Goal: Task Accomplishment & Management: Manage account settings

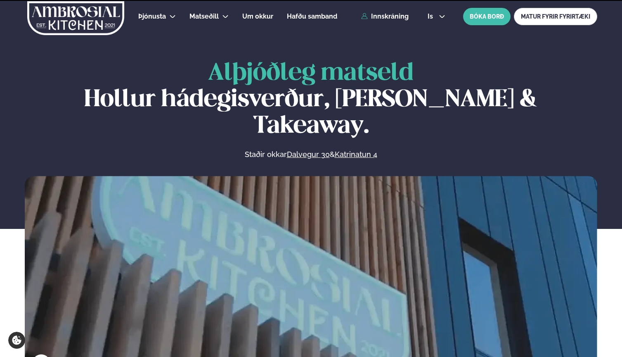
click at [435, 18] on span "is" at bounding box center [432, 16] width 8 height 7
click at [431, 31] on link "en" at bounding box center [436, 31] width 31 height 17
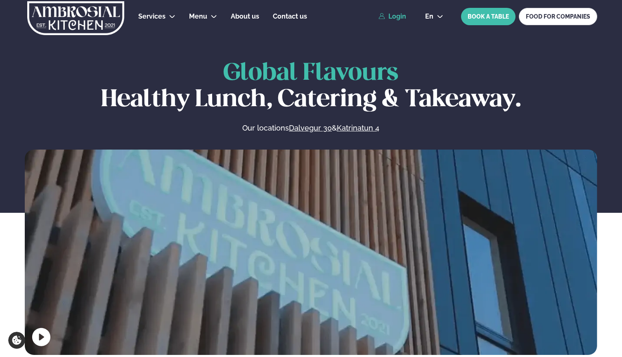
click at [398, 17] on link "Login" at bounding box center [393, 16] width 28 height 7
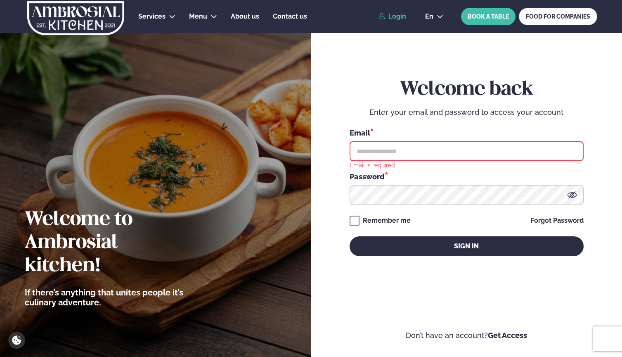
type input "**********"
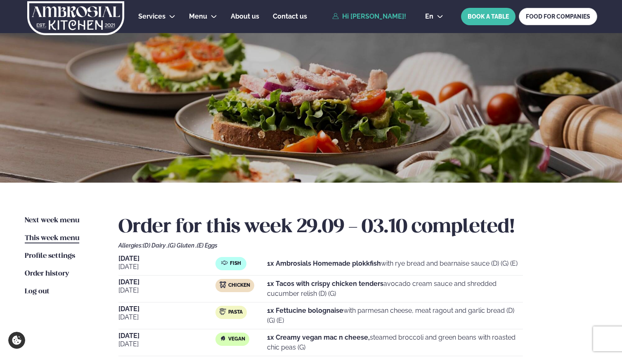
scroll to position [158, 0]
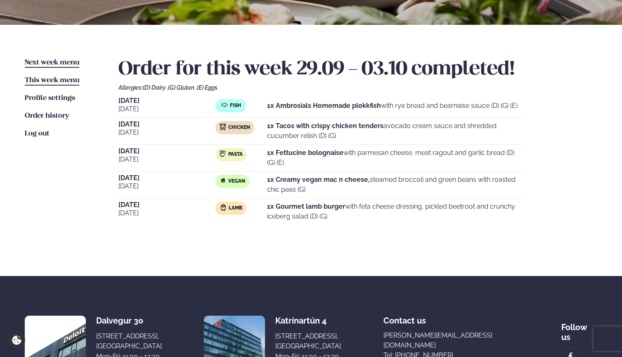
click at [47, 66] on link "Next week menu Next week" at bounding box center [52, 63] width 55 height 10
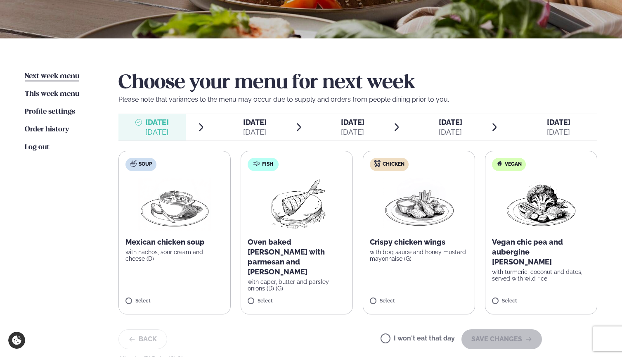
scroll to position [144, 0]
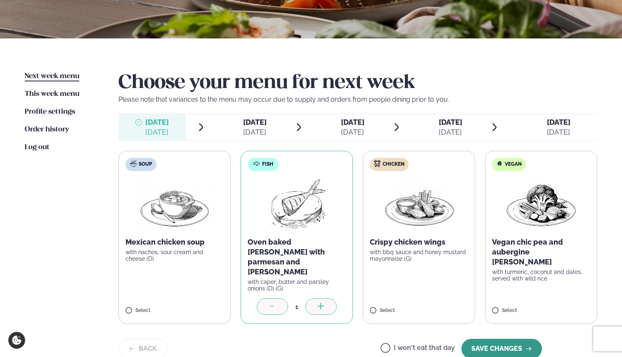
click at [495, 339] on button "SAVE CHANGES" at bounding box center [502, 349] width 81 height 20
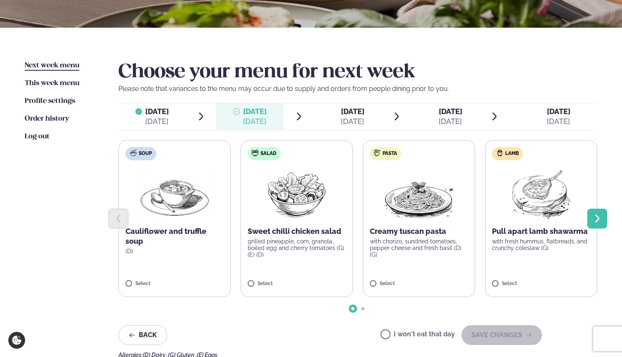
scroll to position [160, 0]
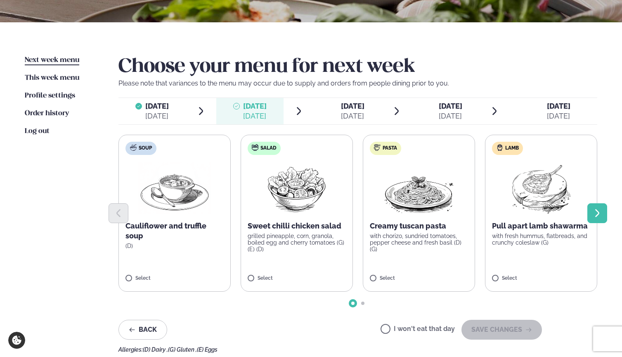
click at [597, 212] on icon "Next slide" at bounding box center [597, 213] width 10 height 10
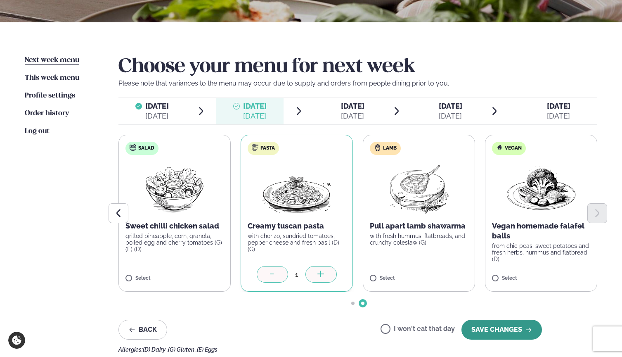
click at [500, 330] on button "SAVE CHANGES" at bounding box center [502, 330] width 81 height 20
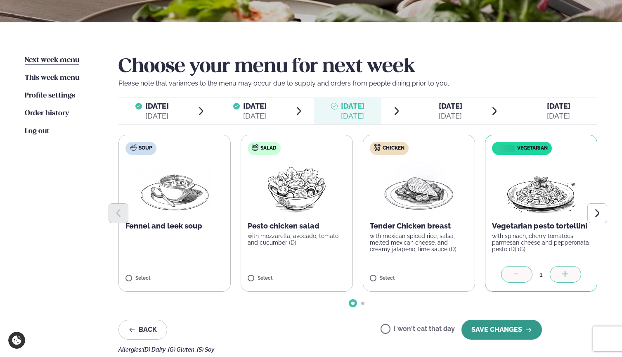
click at [485, 328] on button "SAVE CHANGES" at bounding box center [502, 330] width 81 height 20
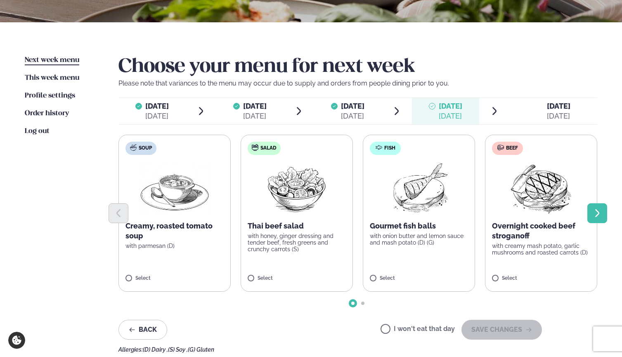
click at [590, 210] on button "Next slide" at bounding box center [598, 213] width 20 height 20
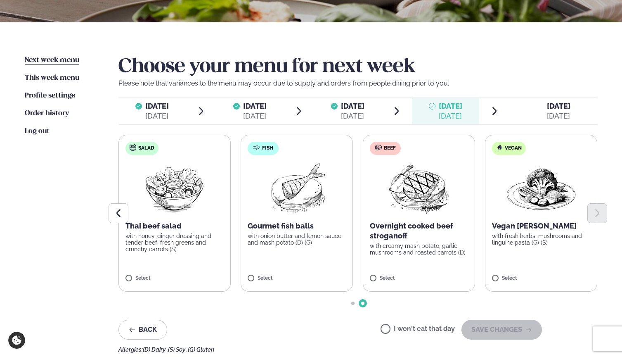
click at [369, 276] on label "Beef Overnight cooked beef stroganoff with creamy mash potato, garlic mushrooms…" at bounding box center [419, 213] width 112 height 157
click at [476, 325] on button "SAVE CHANGES" at bounding box center [502, 330] width 81 height 20
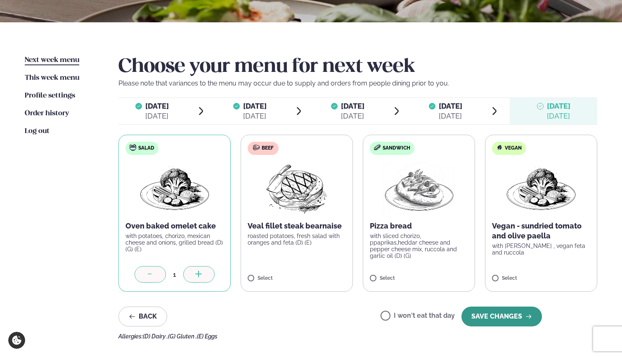
click at [498, 313] on button "SAVE CHANGES" at bounding box center [502, 316] width 81 height 20
